Goal: Find specific page/section

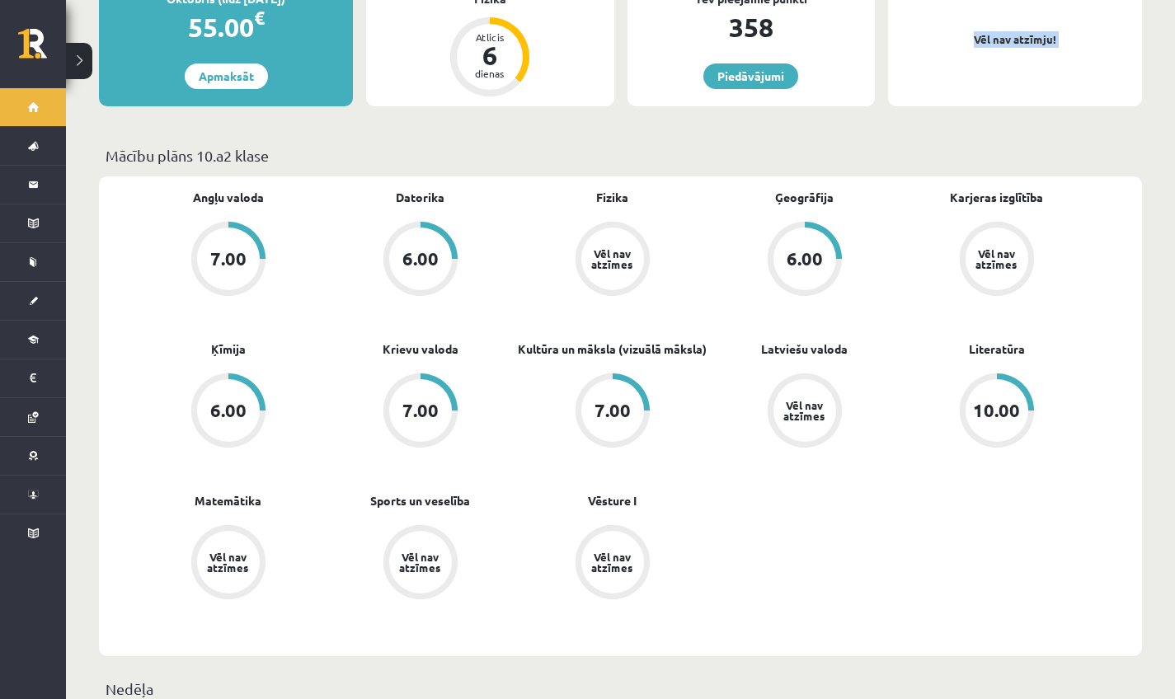
scroll to position [443, 0]
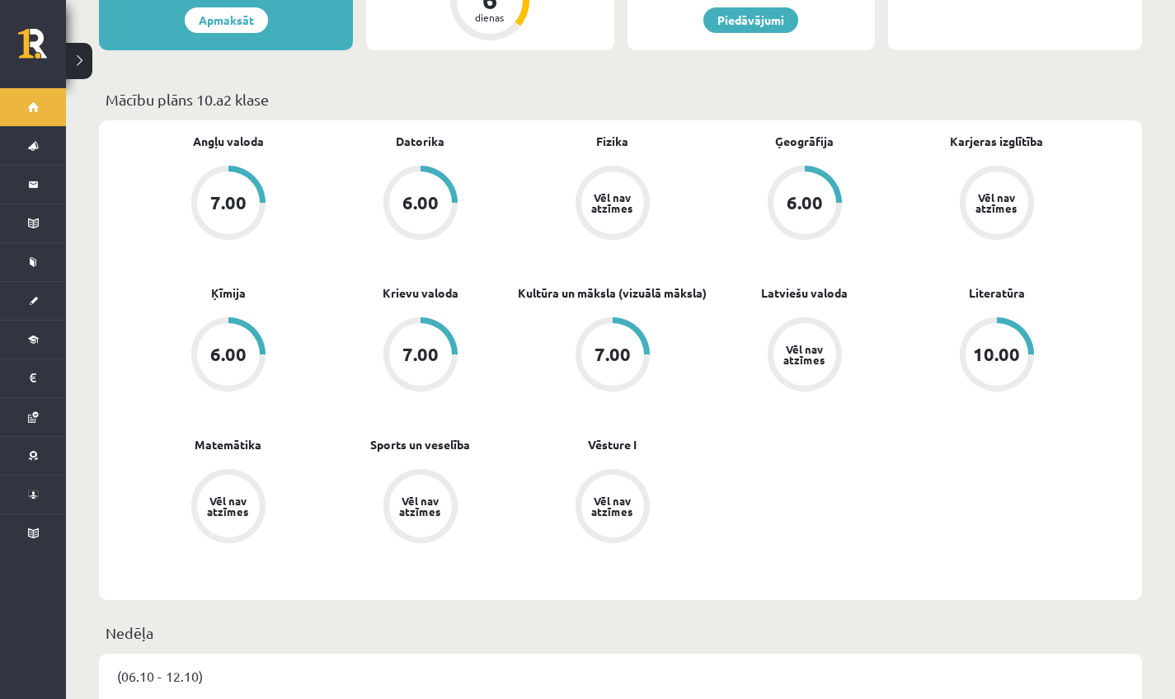
click at [958, 347] on link "10.00" at bounding box center [997, 357] width 192 height 78
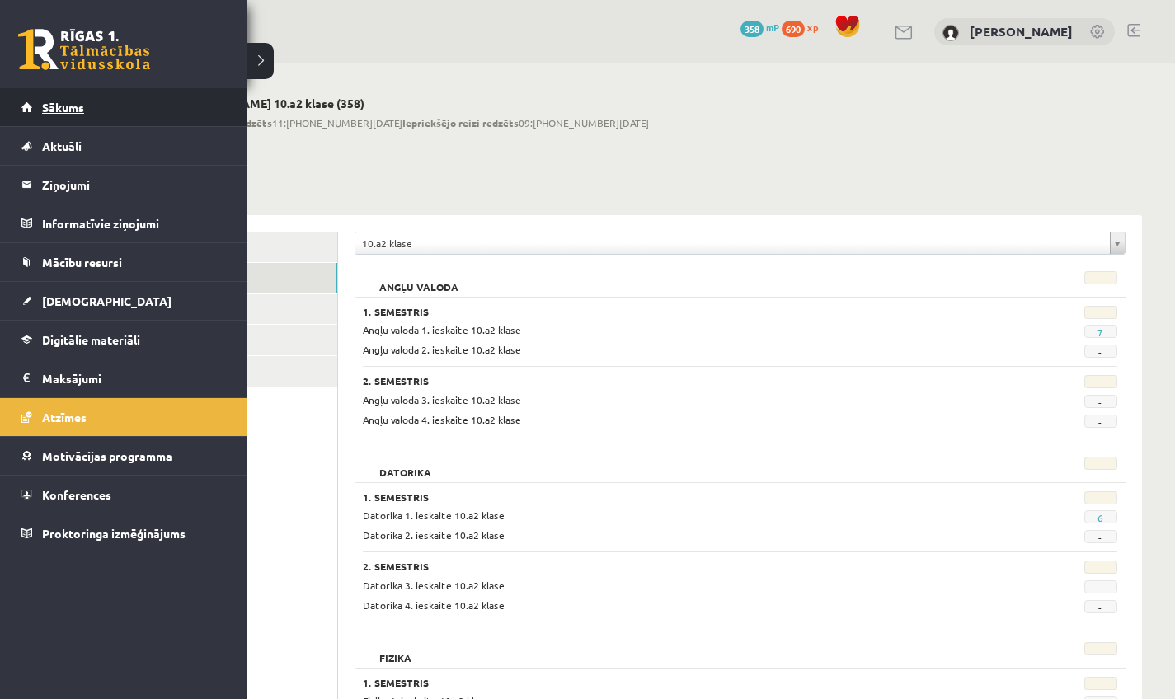
click at [51, 104] on span "Sākums" at bounding box center [63, 107] width 42 height 15
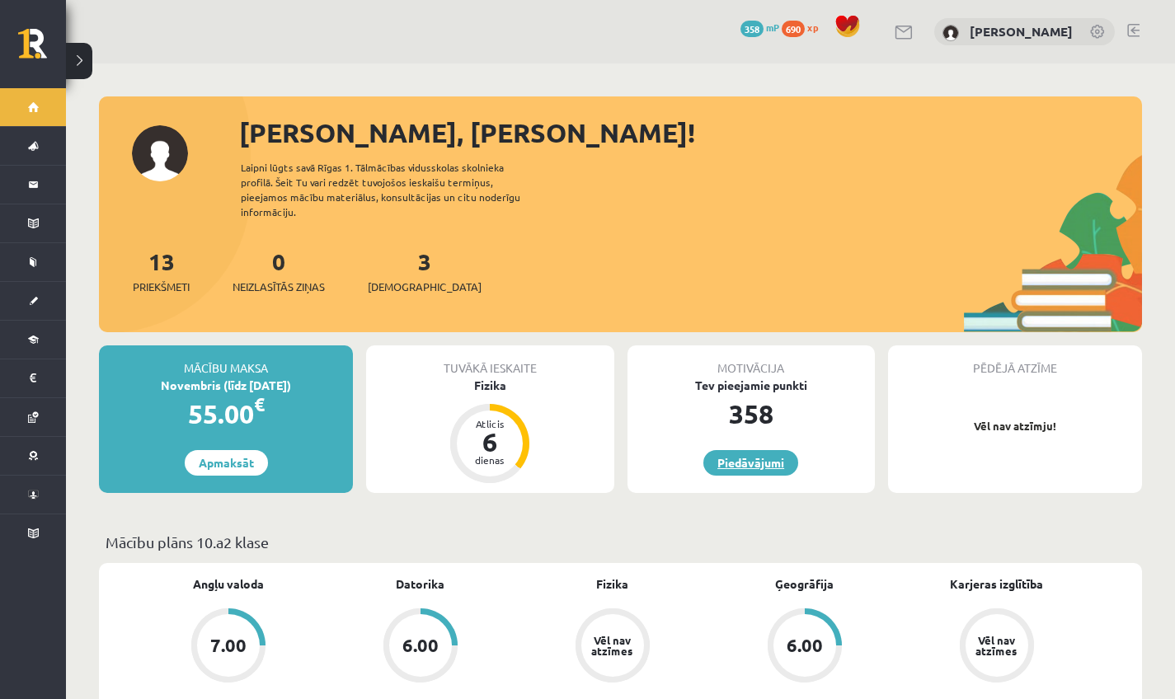
click at [763, 450] on link "Piedāvājumi" at bounding box center [751, 463] width 95 height 26
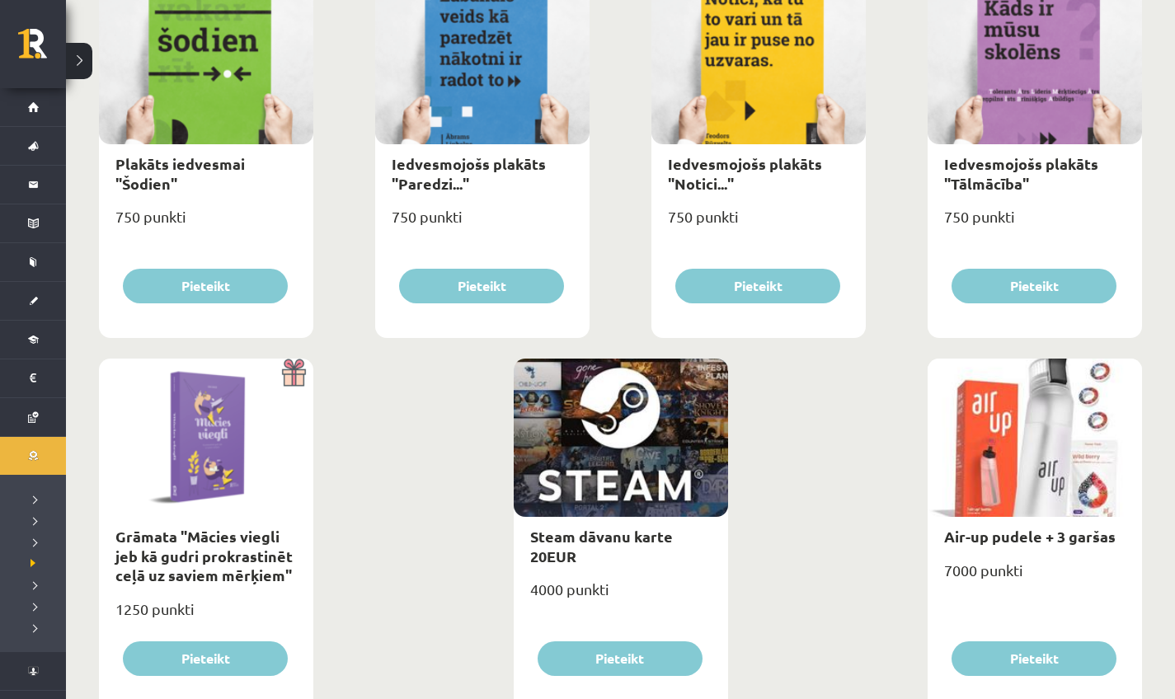
scroll to position [1834, 0]
